Goal: Check status

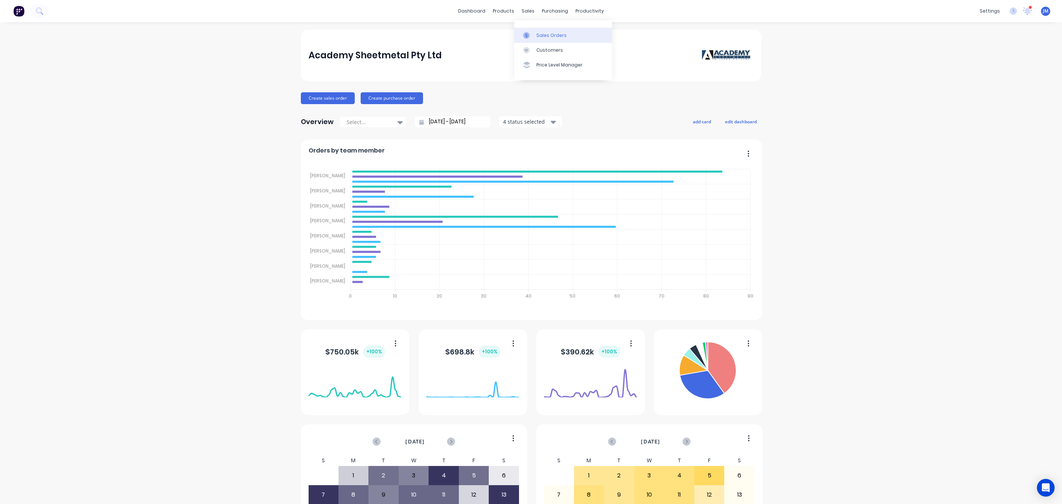
click at [557, 37] on div "Sales Orders" at bounding box center [552, 35] width 30 height 7
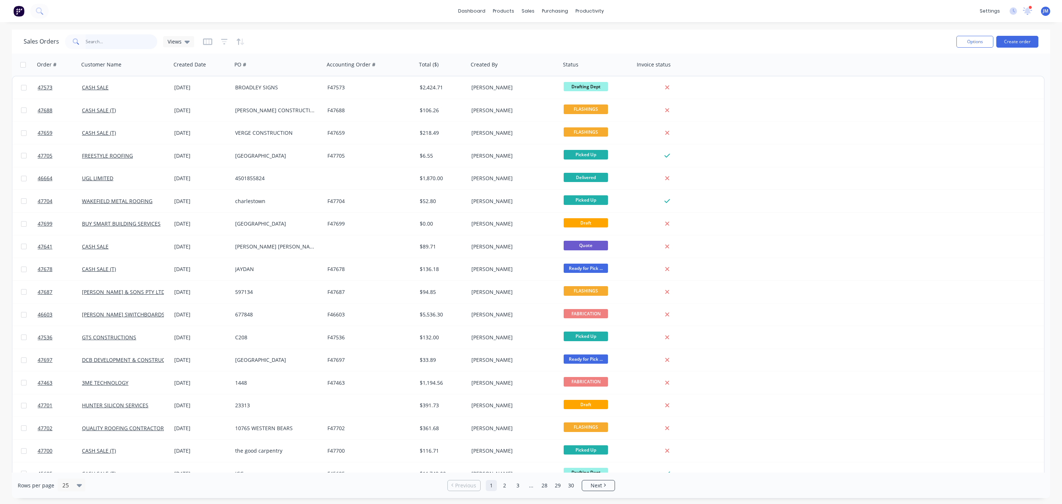
click at [117, 47] on input "text" at bounding box center [122, 41] width 72 height 15
type input "rear"
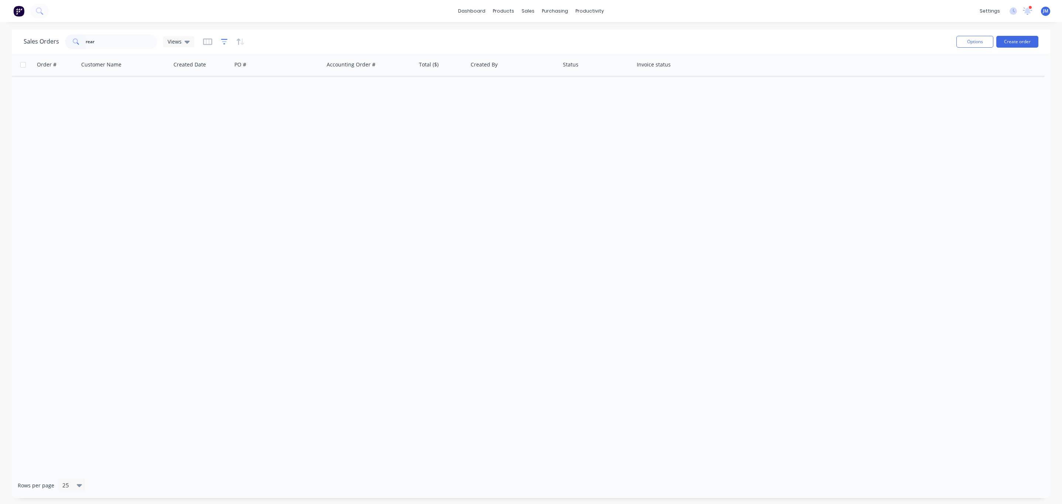
click at [221, 39] on icon "button" at bounding box center [224, 41] width 7 height 7
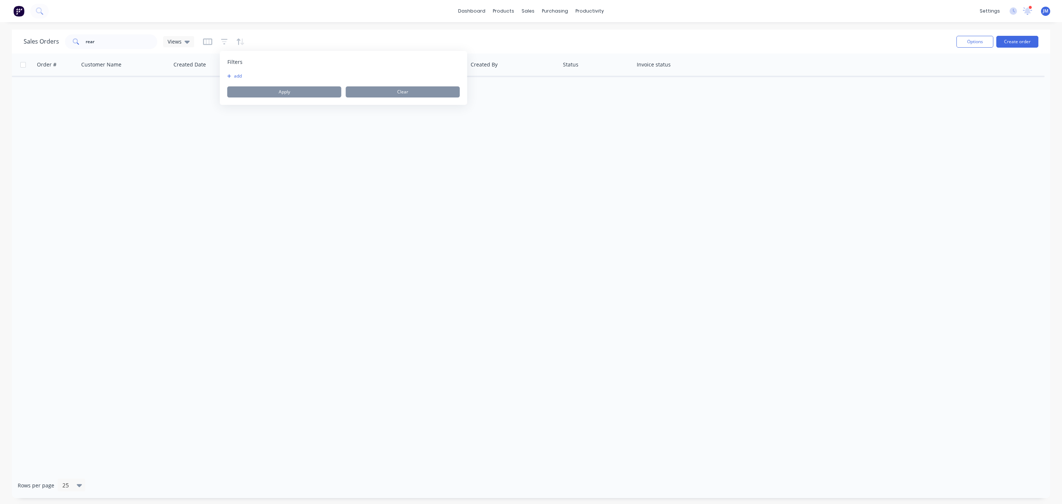
click at [236, 73] on button "add" at bounding box center [236, 76] width 18 height 6
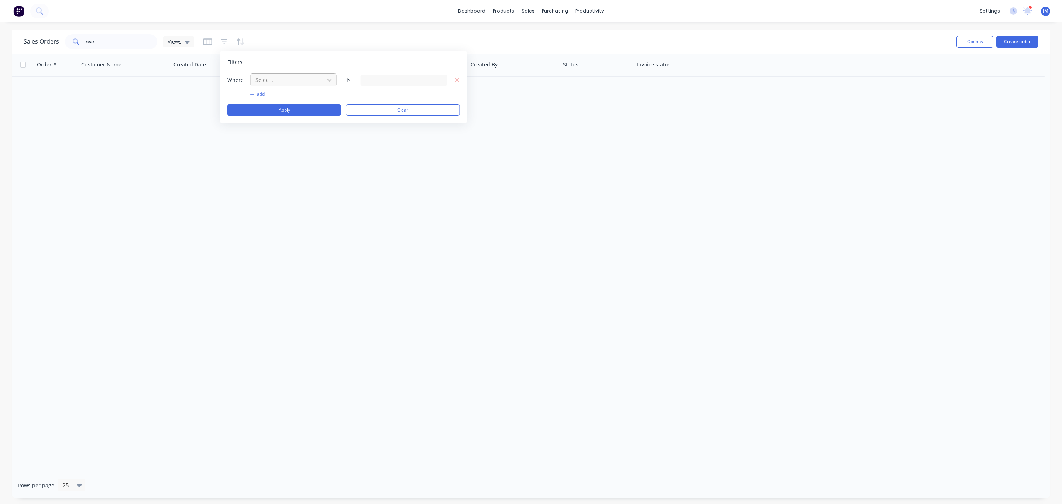
click at [263, 82] on div at bounding box center [288, 79] width 66 height 9
click at [291, 189] on div "Status" at bounding box center [294, 193] width 86 height 14
click at [380, 83] on div "13 Status selected" at bounding box center [398, 80] width 67 height 8
click at [380, 122] on div at bounding box center [373, 120] width 15 height 15
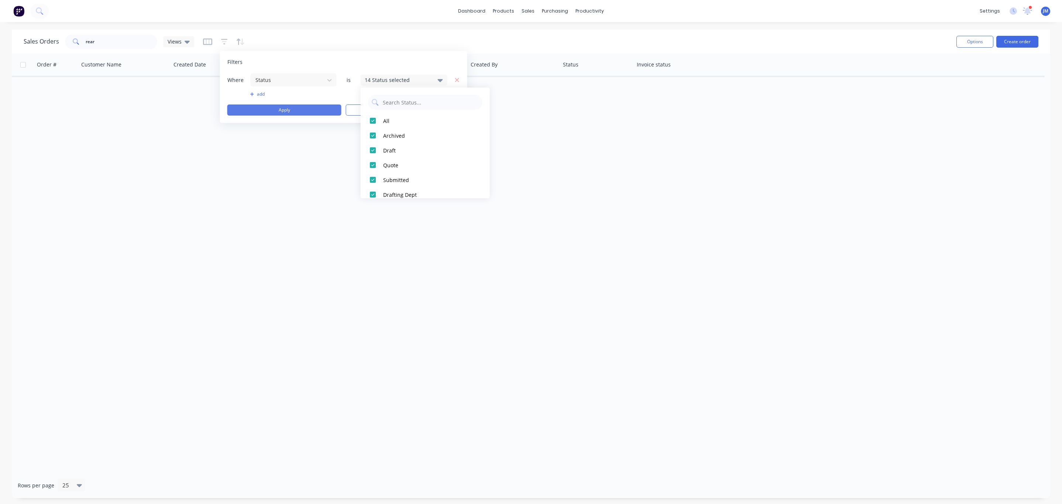
click at [306, 112] on button "Apply" at bounding box center [284, 110] width 114 height 11
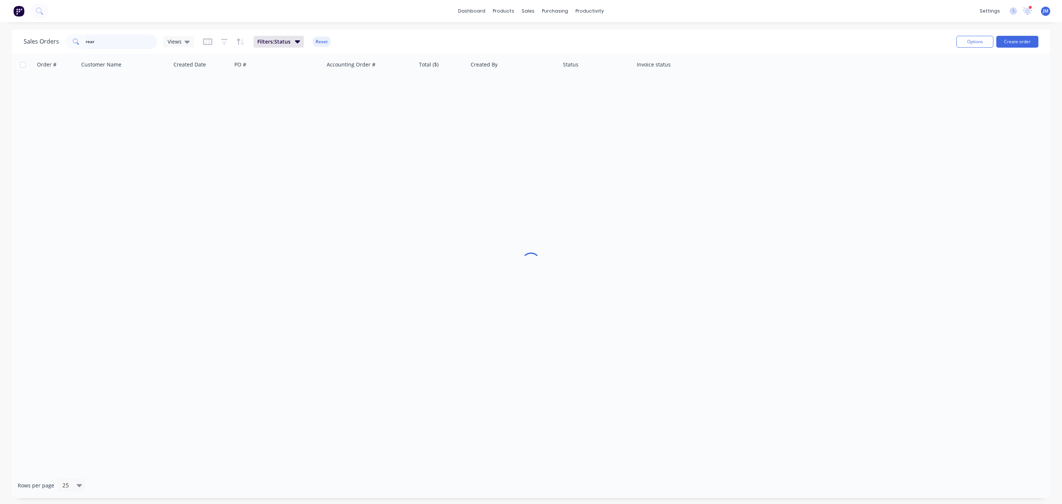
click at [116, 38] on input "rear" at bounding box center [122, 41] width 72 height 15
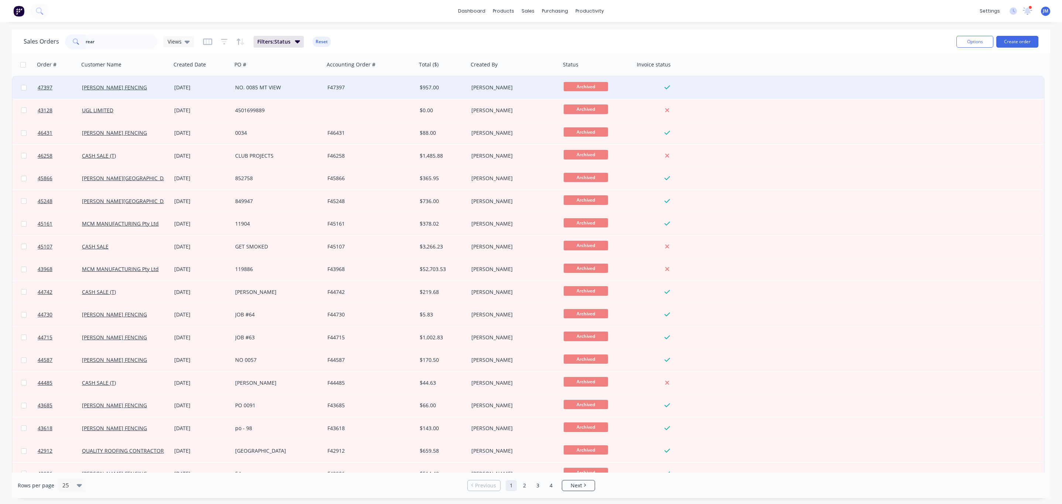
click at [223, 90] on div "[DATE]" at bounding box center [201, 87] width 55 height 7
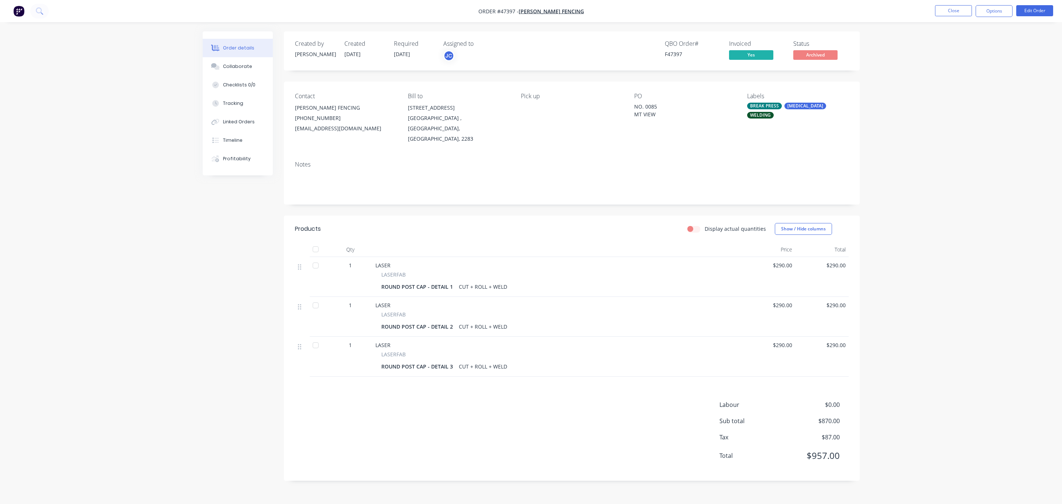
click at [945, 17] on li "Close" at bounding box center [953, 11] width 37 height 12
click at [949, 13] on button "Close" at bounding box center [953, 10] width 37 height 11
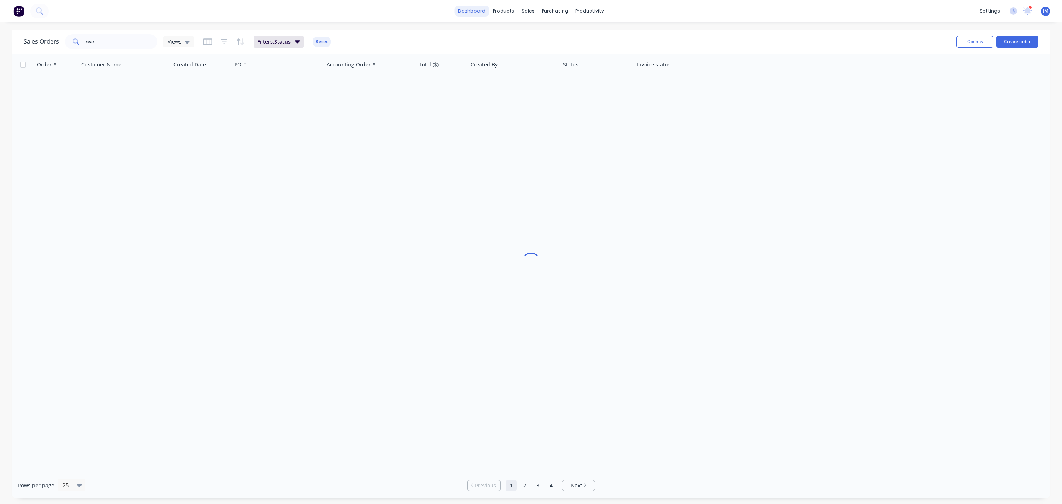
click at [482, 13] on link "dashboard" at bounding box center [472, 11] width 35 height 11
